Goal: Book appointment/travel/reservation

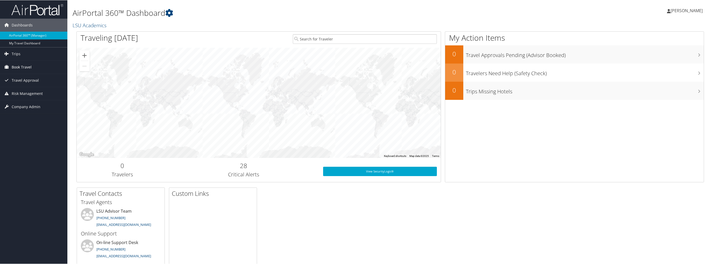
click at [15, 68] on span "Book Travel" at bounding box center [22, 66] width 20 height 13
click at [19, 86] on link "Book/Manage Online Trips" at bounding box center [33, 85] width 67 height 8
